Goal: Task Accomplishment & Management: Use online tool/utility

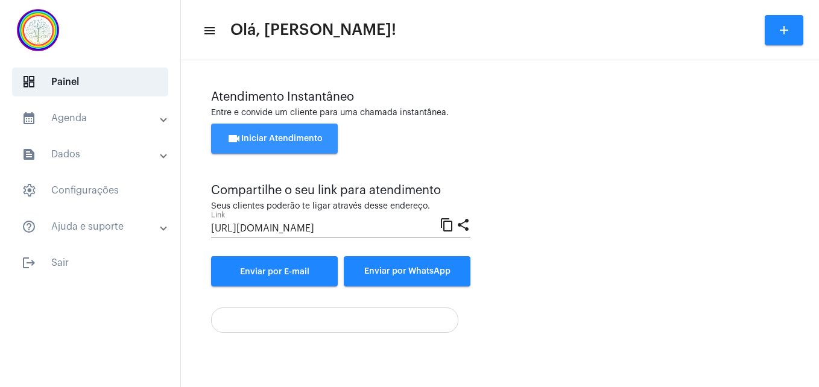
click at [279, 140] on span "videocam Iniciar Atendimento" at bounding box center [275, 139] width 96 height 8
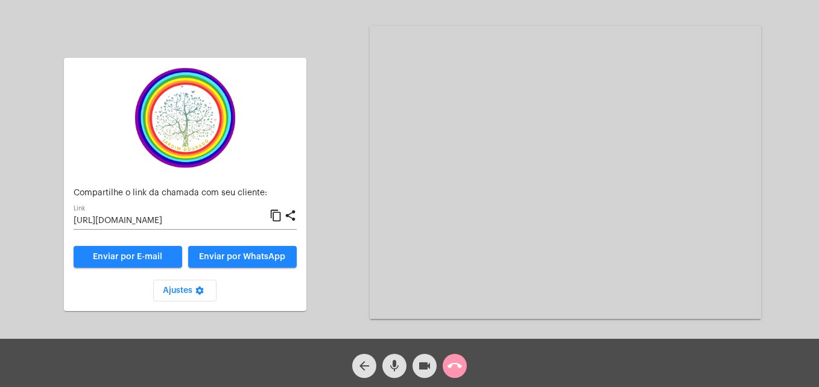
click at [276, 217] on mat-icon "content_copy" at bounding box center [276, 216] width 13 height 14
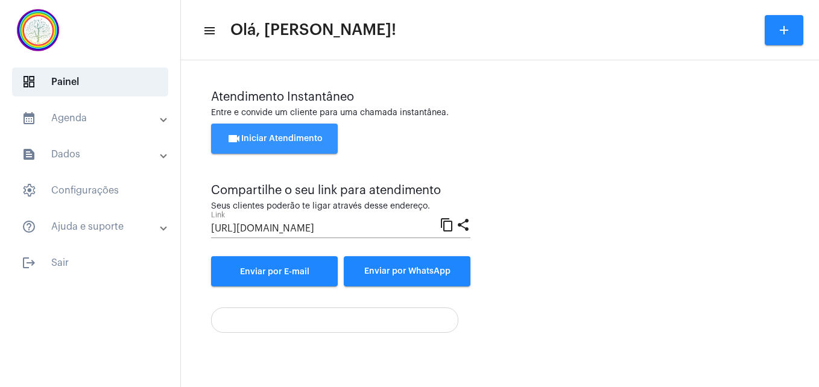
click at [290, 140] on span "videocam Iniciar Atendimento" at bounding box center [275, 139] width 96 height 8
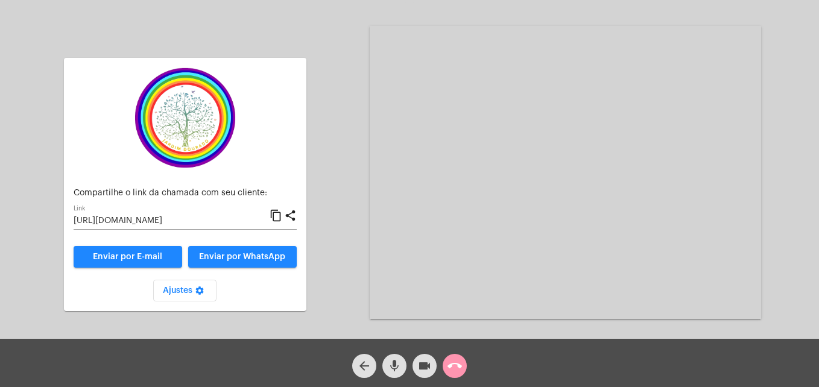
click at [278, 215] on mat-icon "content_copy" at bounding box center [276, 216] width 13 height 14
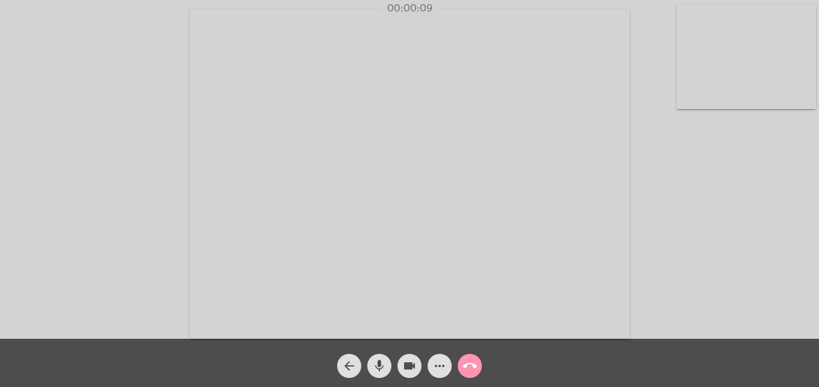
click at [696, 78] on video at bounding box center [746, 57] width 139 height 104
click at [332, 316] on video at bounding box center [519, 173] width 440 height 330
